Goal: Task Accomplishment & Management: Manage account settings

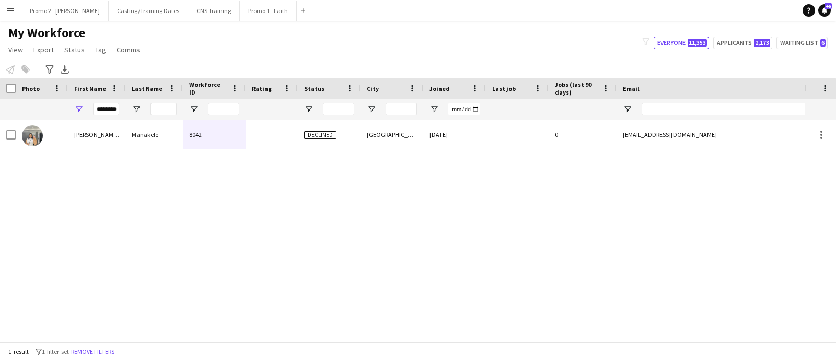
click at [236, 244] on div "Mellissa Bridgette Manakele 8042 Declined Cape Town 09-12-2024 0 mellissamanake…" at bounding box center [402, 226] width 804 height 212
drag, startPoint x: 117, startPoint y: 107, endPoint x: 69, endPoint y: 82, distance: 54.2
click at [44, 101] on div "********" at bounding box center [566, 109] width 1132 height 21
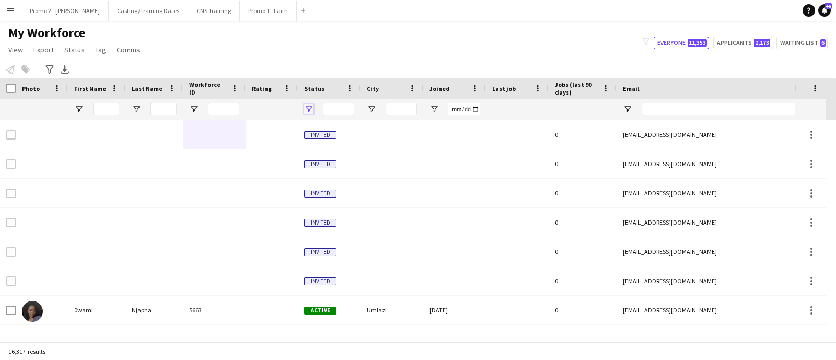
click at [310, 105] on span "Open Filter Menu" at bounding box center [308, 108] width 9 height 9
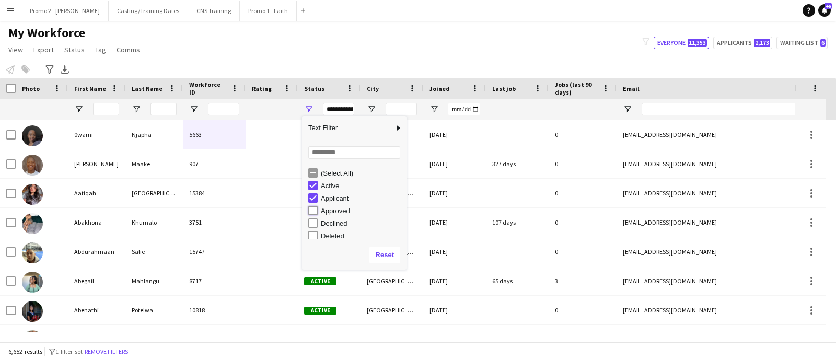
type input "**********"
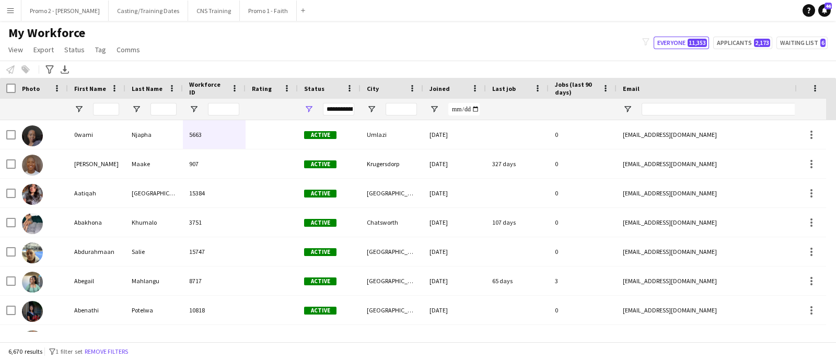
click at [390, 38] on div "My Workforce View Views Default view Applicants New view Update view Delete vie…" at bounding box center [418, 43] width 836 height 36
click at [373, 107] on span "Open Filter Menu" at bounding box center [371, 108] width 9 height 9
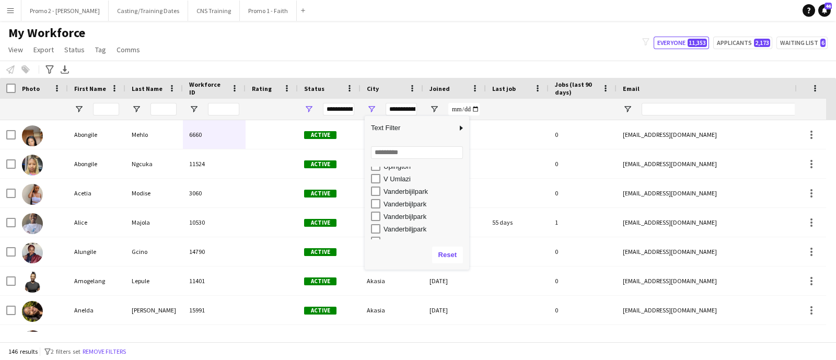
scroll to position [7254, 0]
click at [375, 170] on div "Vereeniging" at bounding box center [420, 176] width 98 height 13
click at [375, 171] on div "Vereeniging" at bounding box center [420, 176] width 98 height 13
click at [373, 197] on div "Vanderbijlpark" at bounding box center [420, 203] width 98 height 13
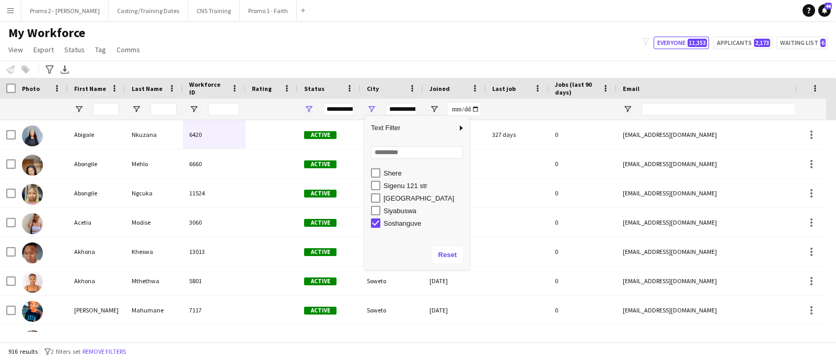
scroll to position [6427, 0]
click at [466, 170] on div "Column Filter" at bounding box center [467, 193] width 3 height 148
click at [466, 172] on div "Column Filter" at bounding box center [467, 193] width 3 height 148
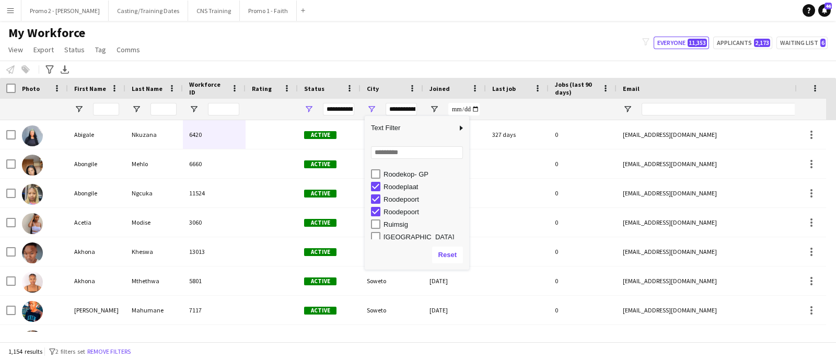
click at [466, 234] on div "Column Filter" at bounding box center [467, 193] width 3 height 148
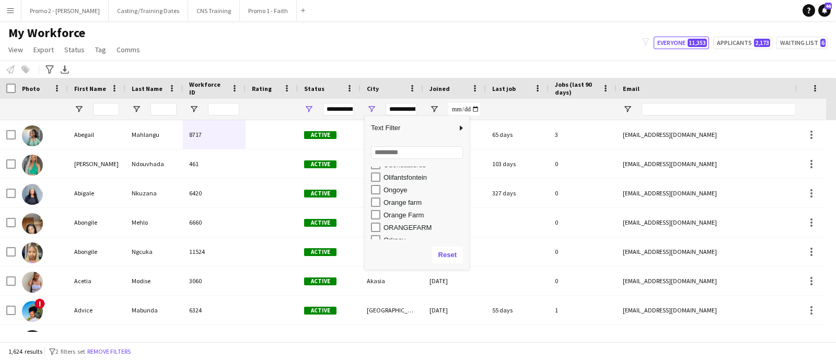
scroll to position [5160, 0]
click at [466, 169] on div "Column Filter" at bounding box center [467, 193] width 3 height 148
type input "**********"
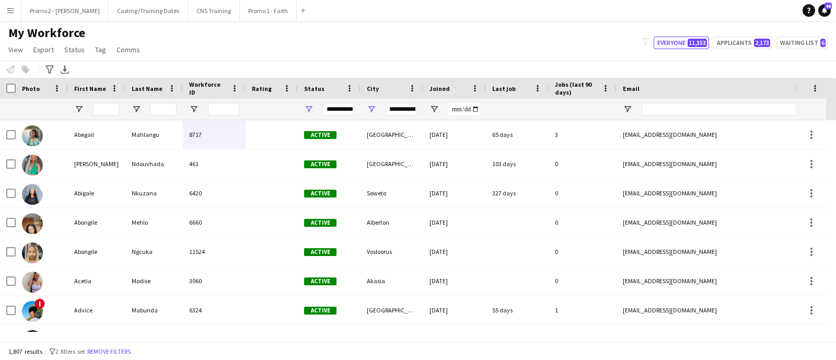
click at [460, 24] on main "My Workforce View Views Default view Applicants New view Update view Delete vie…" at bounding box center [418, 183] width 836 height 325
click at [5, 87] on div at bounding box center [8, 88] width 16 height 21
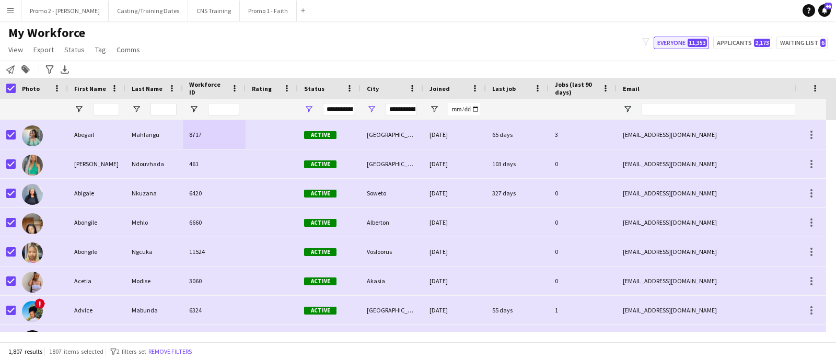
click at [702, 41] on span "11,353" at bounding box center [696, 43] width 19 height 8
type input "**********"
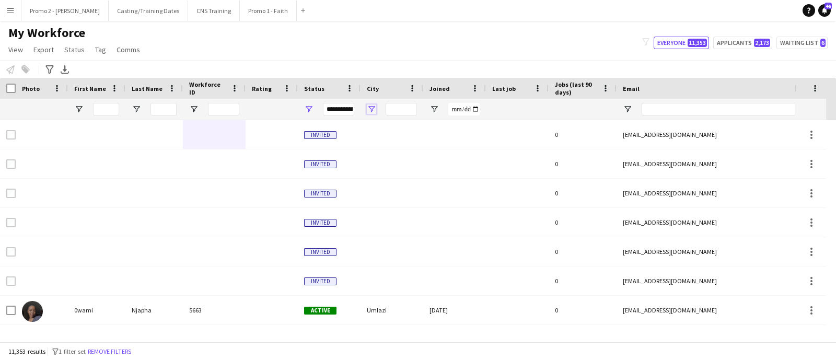
click at [371, 108] on span "Open Filter Menu" at bounding box center [371, 108] width 9 height 9
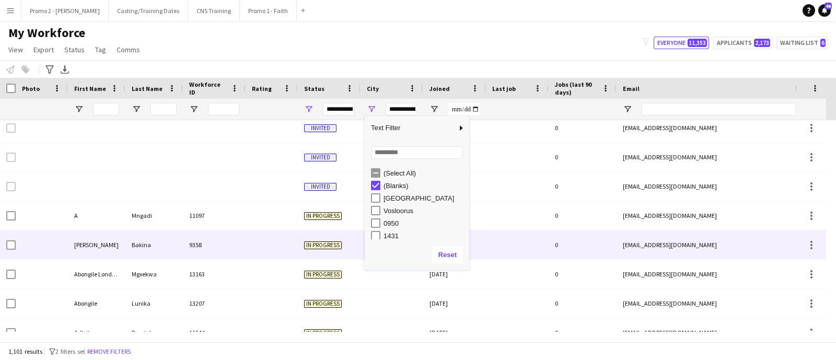
scroll to position [130, 0]
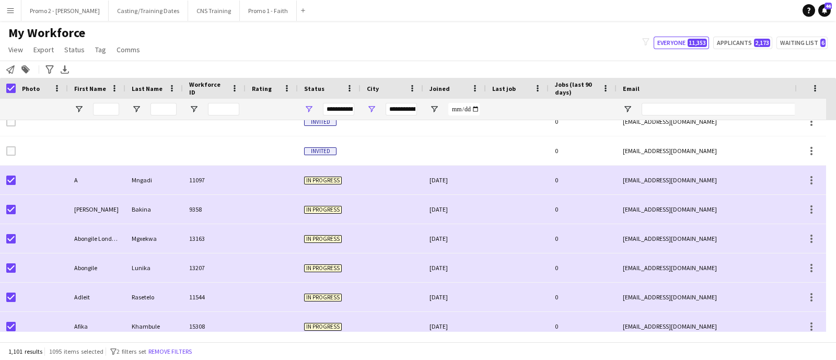
click at [347, 111] on div "**********" at bounding box center [338, 109] width 31 height 13
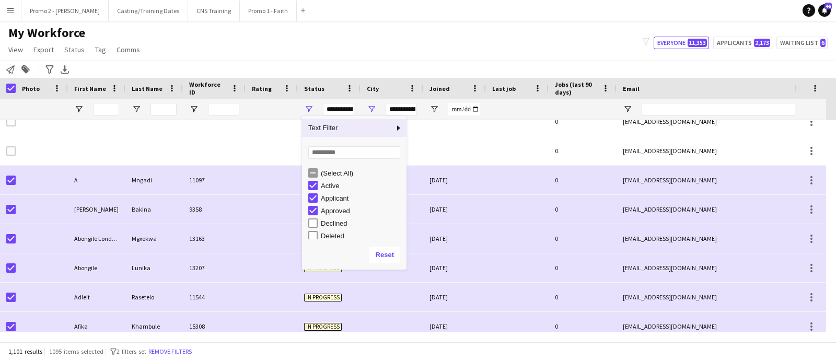
click at [426, 54] on div "My Workforce View Views Default view Applicants New view Update view Delete vie…" at bounding box center [418, 43] width 836 height 36
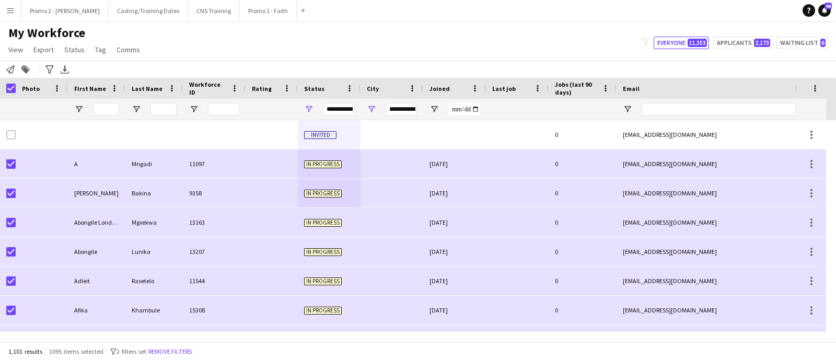
scroll to position [0, 0]
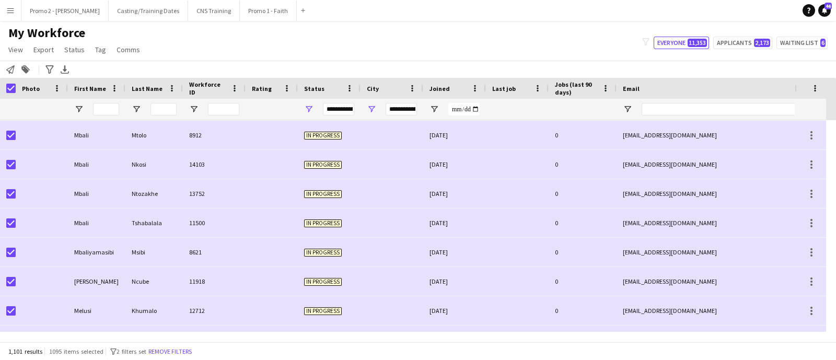
drag, startPoint x: 305, startPoint y: 121, endPoint x: 318, endPoint y: 390, distance: 268.8
click at [318, 359] on html "Menu Boards Boards Boards All jobs Status Workforce Workforce My Workforce Recr…" at bounding box center [418, 180] width 836 height 360
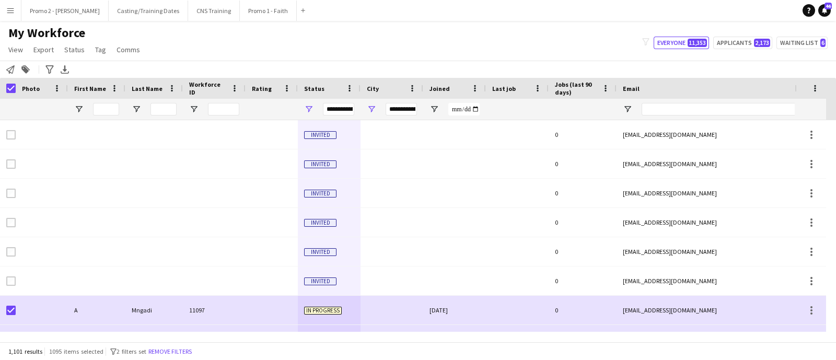
click at [345, 112] on div "**********" at bounding box center [338, 109] width 31 height 13
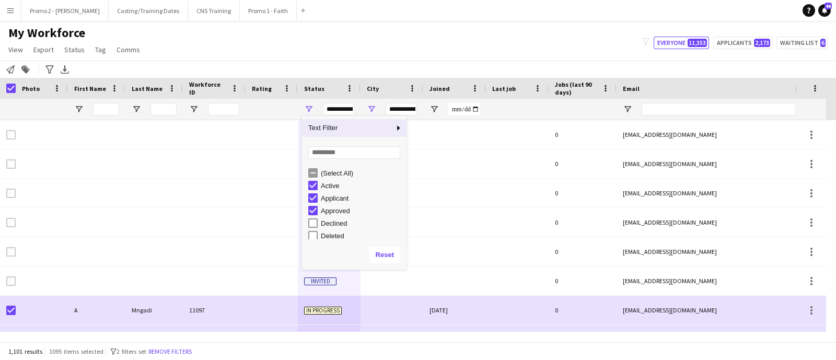
click at [356, 63] on div "Notify workforce Add to tag Search tags magnifier Add tag Advanced filters Adva…" at bounding box center [418, 69] width 836 height 17
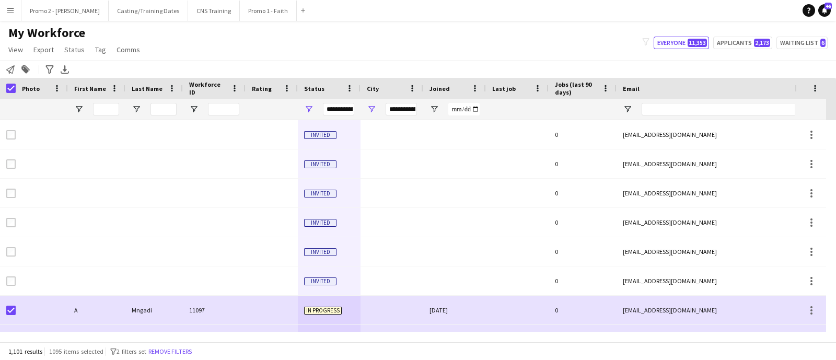
click at [391, 108] on div "**********" at bounding box center [400, 109] width 31 height 13
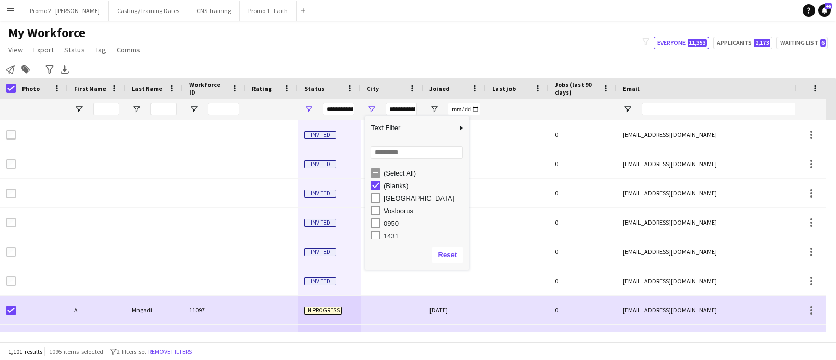
click at [403, 186] on div "(Blanks)" at bounding box center [424, 186] width 83 height 8
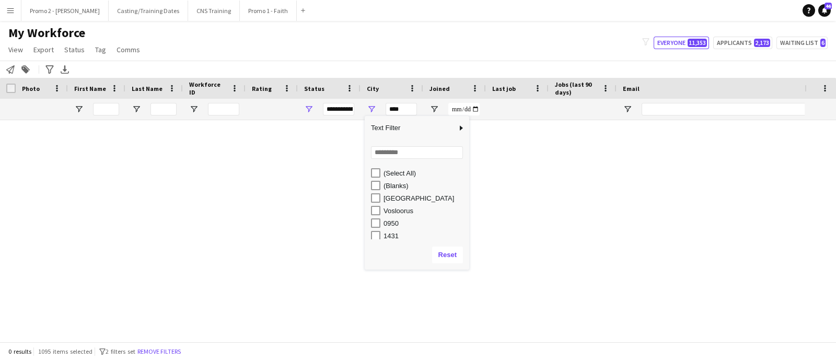
click at [403, 186] on div "(Blanks)" at bounding box center [424, 186] width 83 height 8
type input "**********"
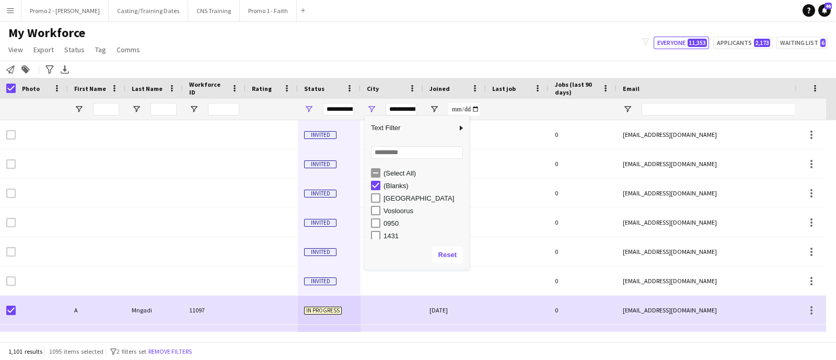
click at [295, 56] on div "My Workforce View Views Default view Applicants New view Update view Delete vie…" at bounding box center [418, 43] width 836 height 36
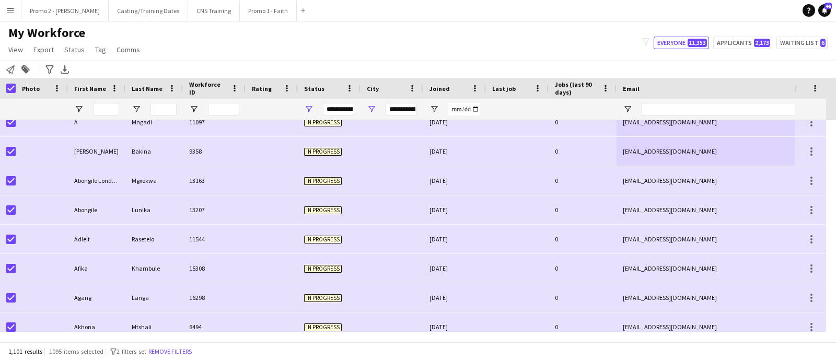
drag, startPoint x: 707, startPoint y: 136, endPoint x: 694, endPoint y: 335, distance: 199.4
click at [694, 335] on div "Workforce Details Photo First Name" at bounding box center [418, 210] width 836 height 264
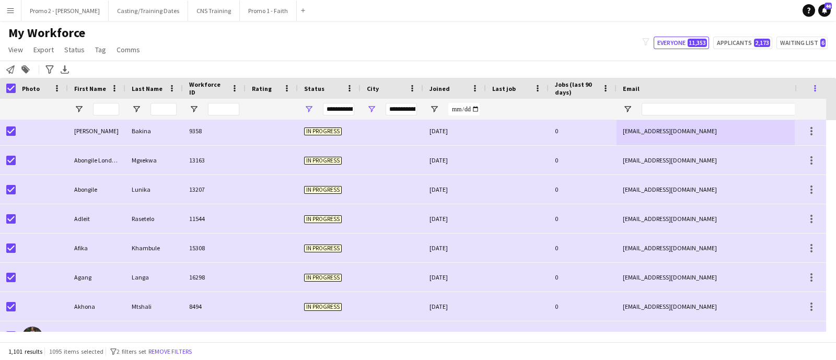
click at [813, 89] on span at bounding box center [814, 88] width 9 height 9
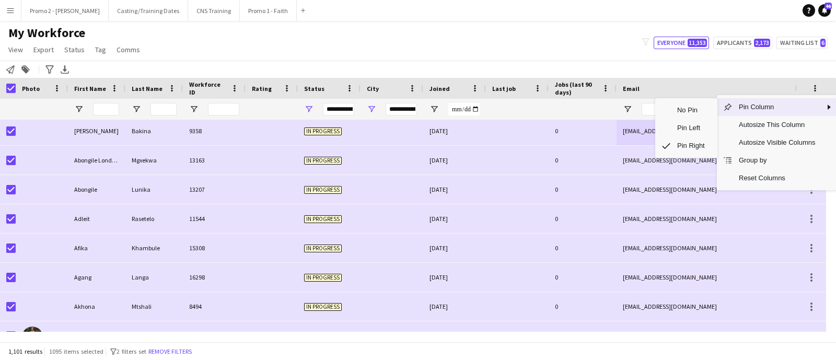
click at [245, 40] on div "My Workforce View Views Default view Applicants New view Update view Delete vie…" at bounding box center [418, 43] width 836 height 36
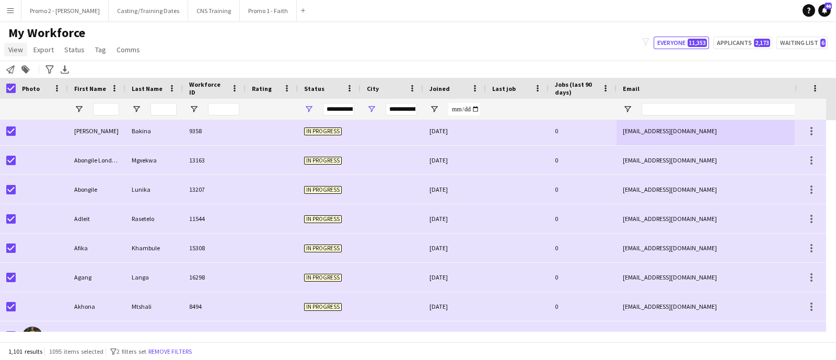
click at [13, 48] on span "View" at bounding box center [15, 49] width 15 height 9
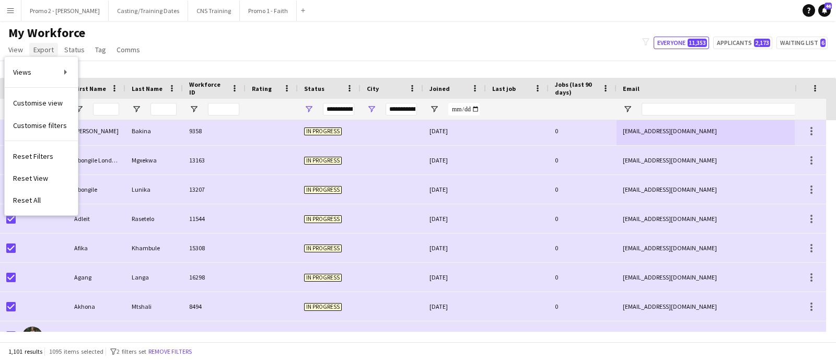
click at [40, 51] on span "Export" at bounding box center [43, 49] width 20 height 9
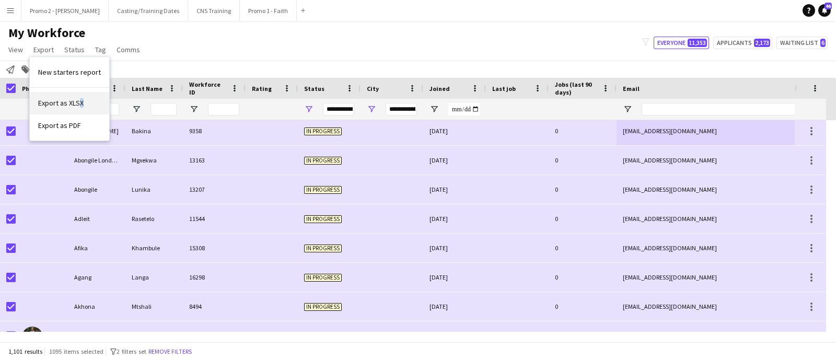
click at [79, 103] on span "Export as XLSX" at bounding box center [60, 102] width 45 height 9
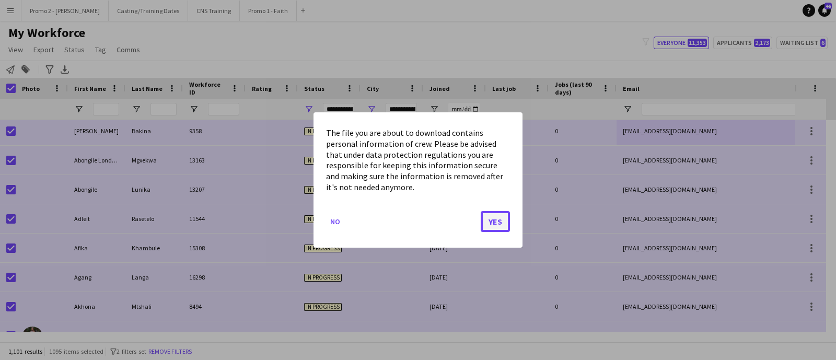
click at [501, 223] on button "Yes" at bounding box center [494, 221] width 29 height 21
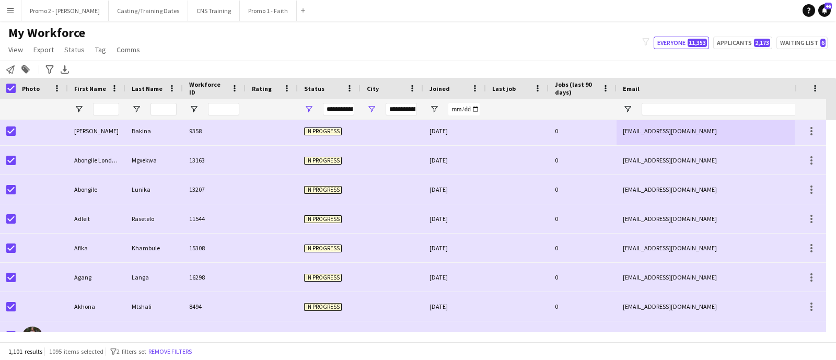
click at [490, 50] on div "My Workforce View Views Default view Applicants New view Update view Delete vie…" at bounding box center [418, 43] width 836 height 36
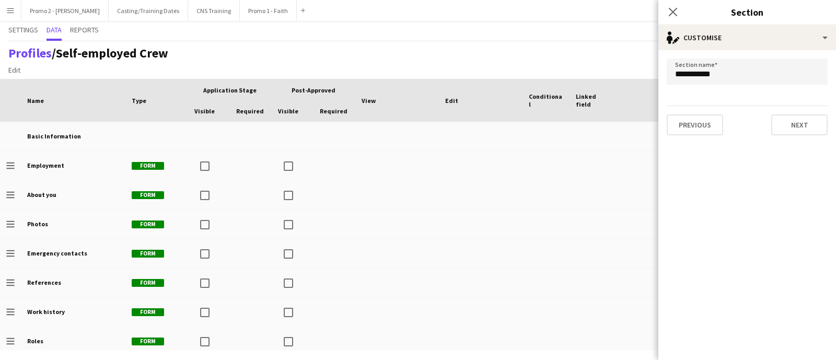
scroll to position [151, 0]
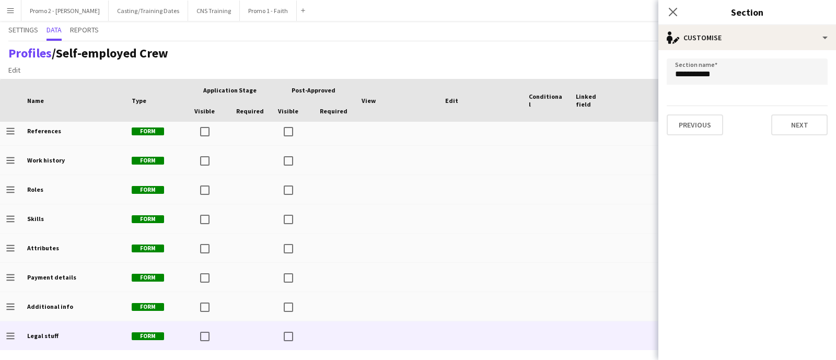
click at [13, 7] on app-icon "Menu" at bounding box center [10, 10] width 8 height 8
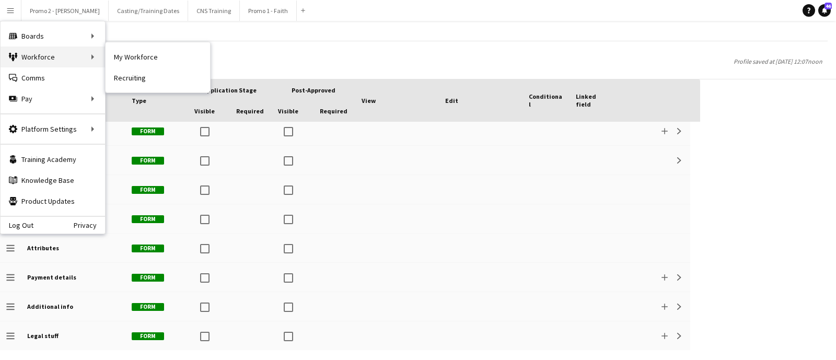
click at [98, 55] on div "Workforce Workforce" at bounding box center [53, 56] width 104 height 21
click at [104, 56] on div "Boards Boards Boards All jobs Status Workforce Workforce My Workforce Recruitin…" at bounding box center [52, 127] width 105 height 213
click at [160, 61] on link "My Workforce" at bounding box center [157, 56] width 104 height 21
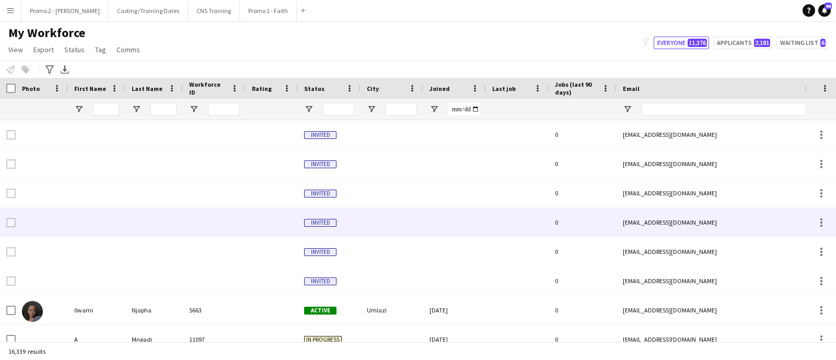
type input "********"
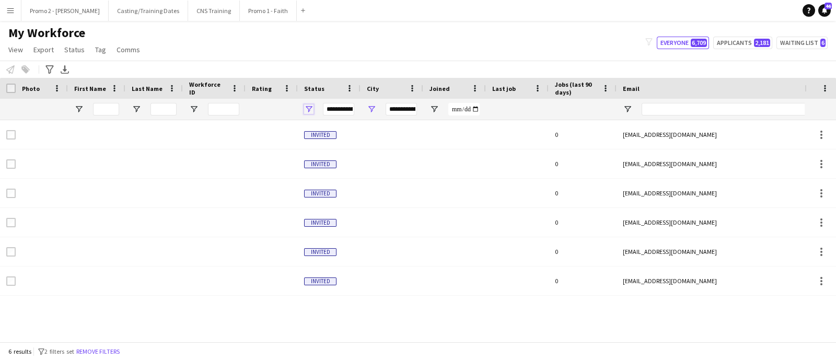
click at [310, 107] on span "Open Filter Menu" at bounding box center [308, 108] width 9 height 9
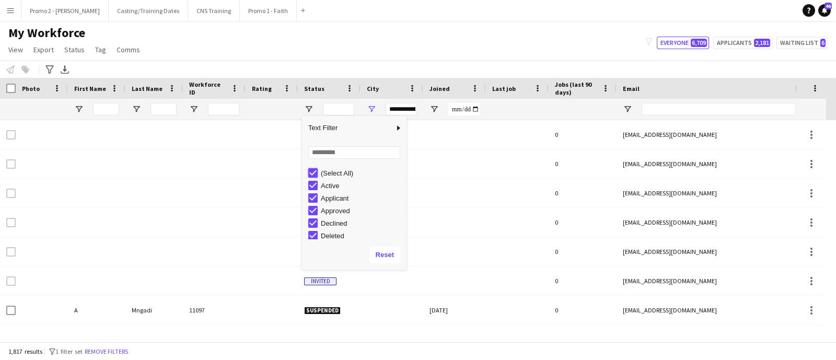
type input "***"
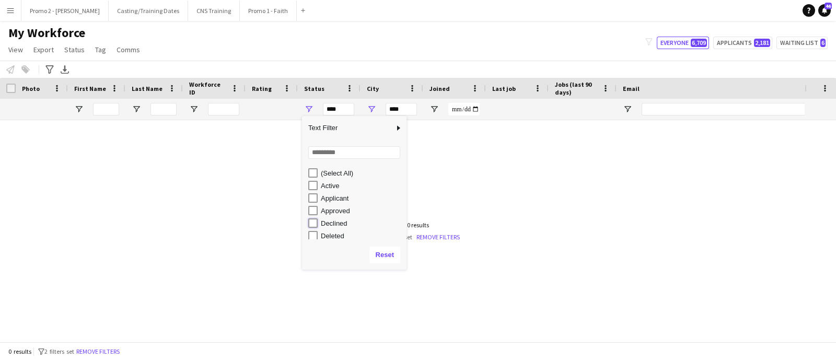
type input "**********"
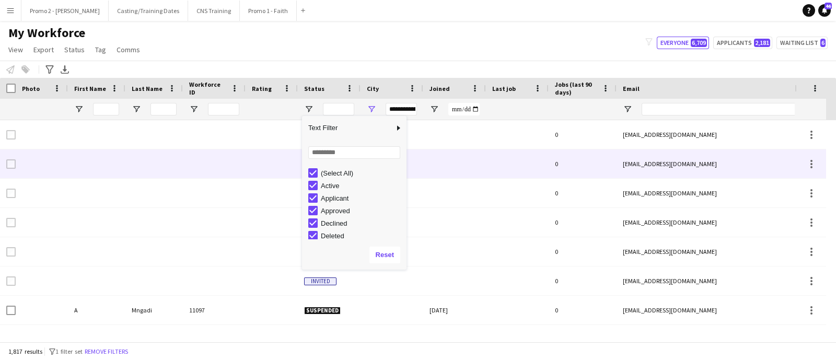
click at [206, 158] on div at bounding box center [214, 163] width 63 height 29
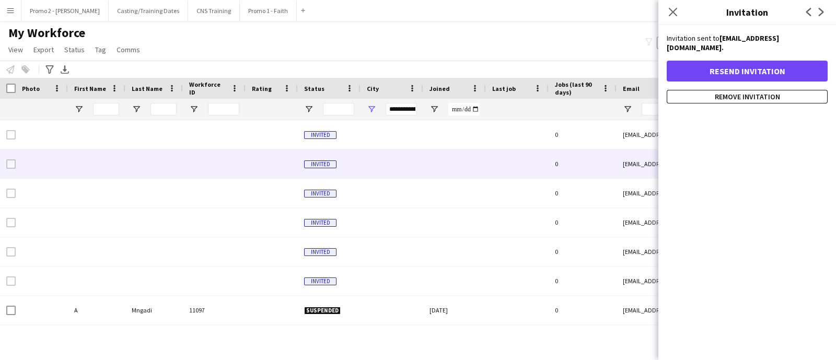
drag, startPoint x: 494, startPoint y: 42, endPoint x: 713, endPoint y: 46, distance: 219.4
click at [496, 41] on div "My Workforce View Views Default view Applicants New view Update view Delete vie…" at bounding box center [418, 43] width 836 height 36
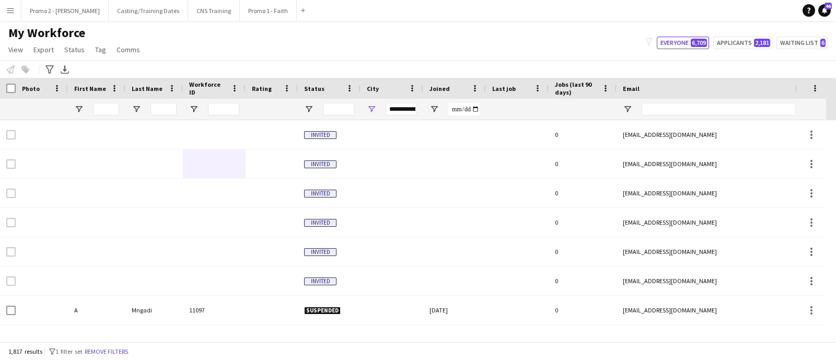
click at [602, 43] on div "My Workforce View Views Default view Applicants New view Update view Delete vie…" at bounding box center [418, 43] width 836 height 36
